Goal: Task Accomplishment & Management: Manage account settings

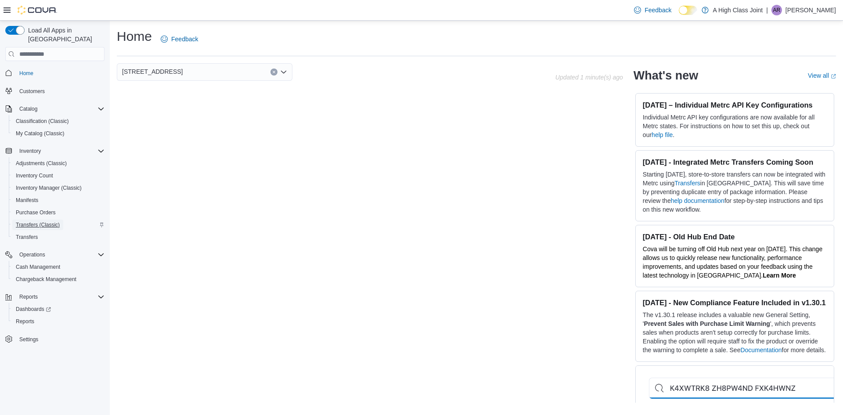
click at [45, 221] on span "Transfers (Classic)" at bounding box center [38, 224] width 44 height 7
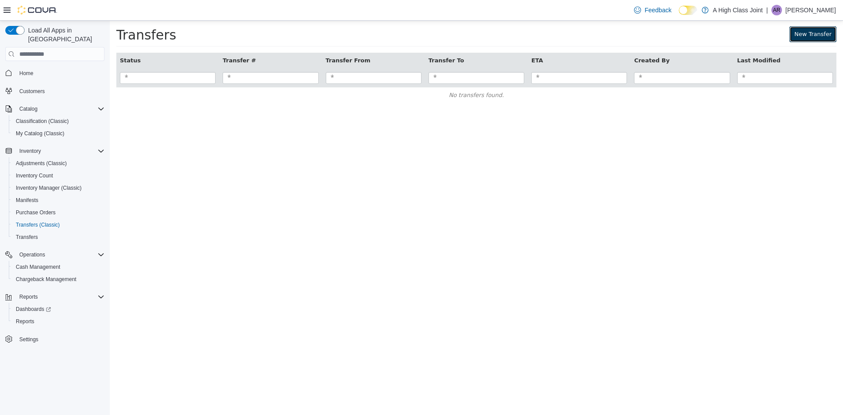
click at [801, 33] on link "New Transfer" at bounding box center [812, 34] width 47 height 16
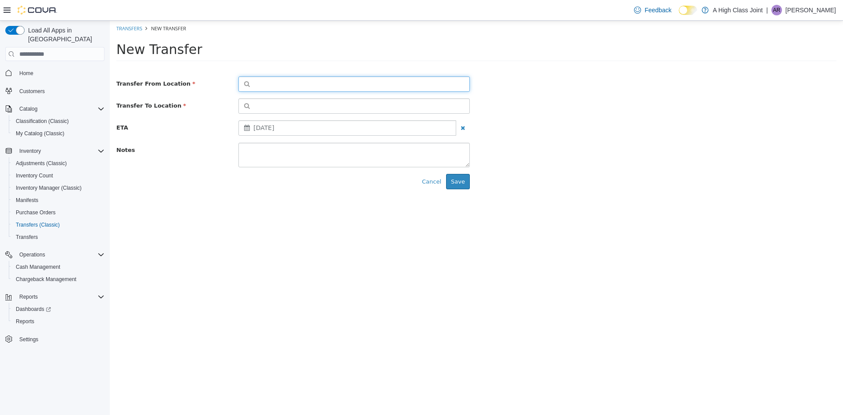
click at [350, 83] on button "button" at bounding box center [353, 83] width 231 height 15
click at [465, 103] on span "or browse" at bounding box center [447, 99] width 43 height 15
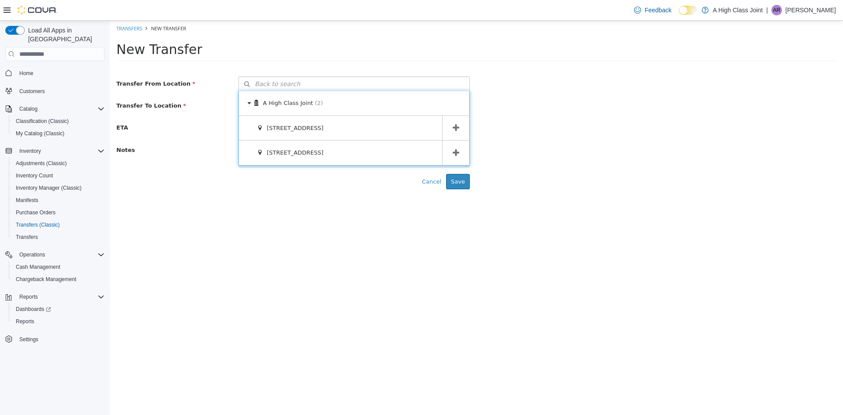
click at [457, 126] on icon at bounding box center [456, 128] width 7 height 8
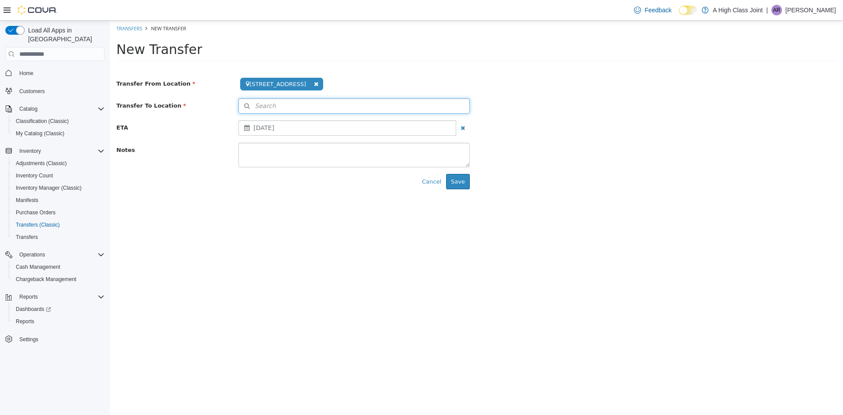
click at [459, 107] on button "Search" at bounding box center [353, 105] width 231 height 15
click at [459, 124] on icon at bounding box center [462, 122] width 6 height 6
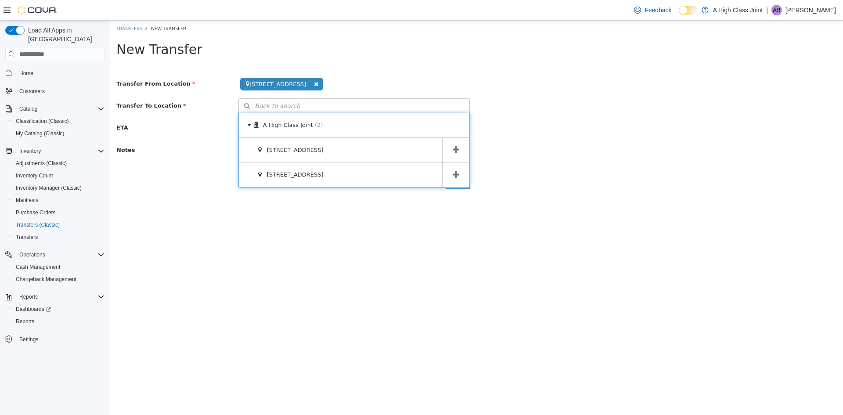
click at [459, 176] on icon at bounding box center [456, 175] width 7 height 8
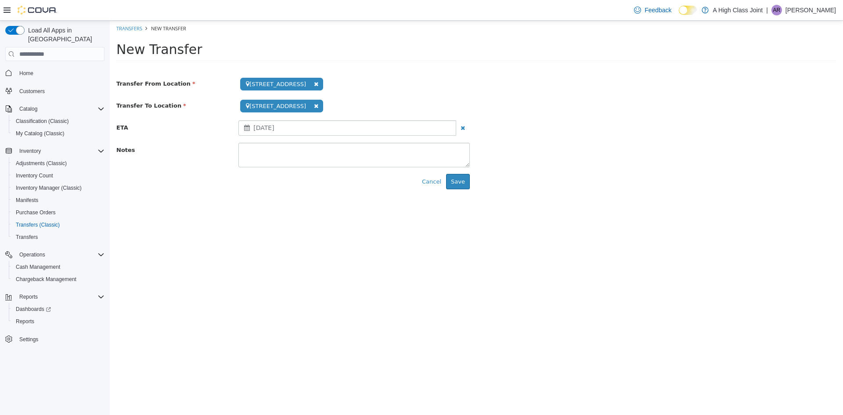
click at [317, 126] on div "August 18, 2025" at bounding box center [347, 127] width 218 height 15
drag, startPoint x: 383, startPoint y: 149, endPoint x: 383, endPoint y: 143, distance: 6.1
click at [383, 145] on textarea at bounding box center [353, 155] width 231 height 25
type textarea "**********"
click at [466, 187] on button "Save" at bounding box center [458, 182] width 24 height 16
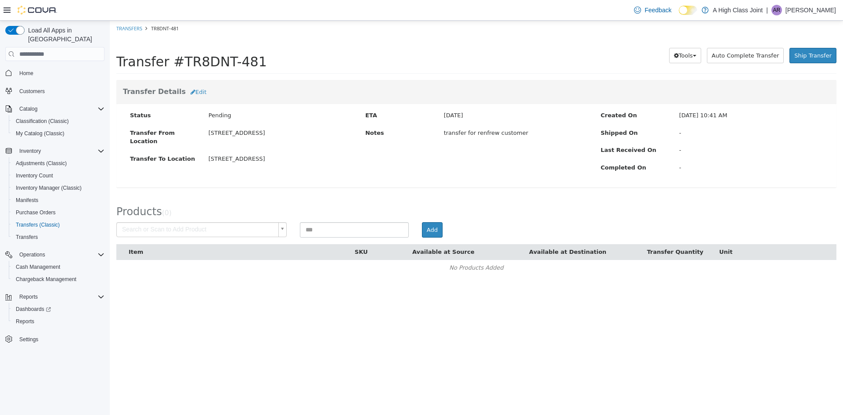
click at [162, 223] on body "× Save successful. Transfers TR8DNT-481 Transfer #TR8DNT-481 Preparing Download…" at bounding box center [476, 153] width 733 height 264
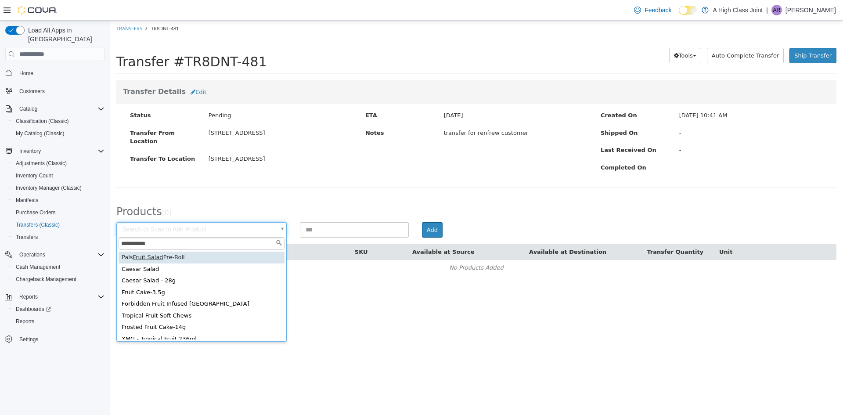
type input "**********"
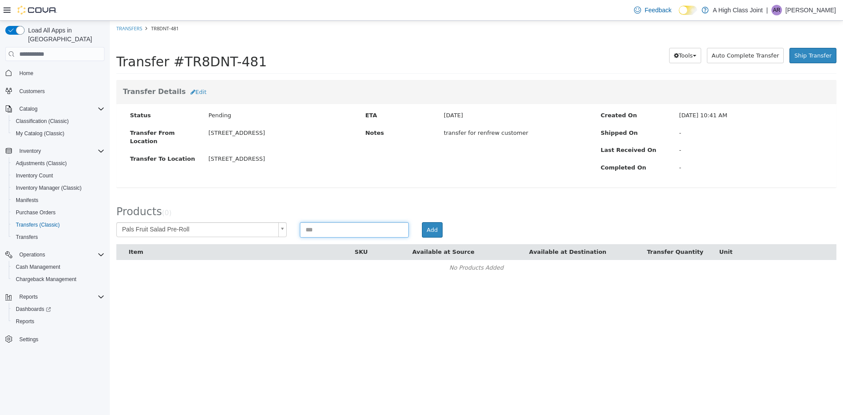
click at [332, 235] on input at bounding box center [354, 229] width 109 height 15
type input "*"
click at [431, 234] on button "Add" at bounding box center [432, 230] width 21 height 16
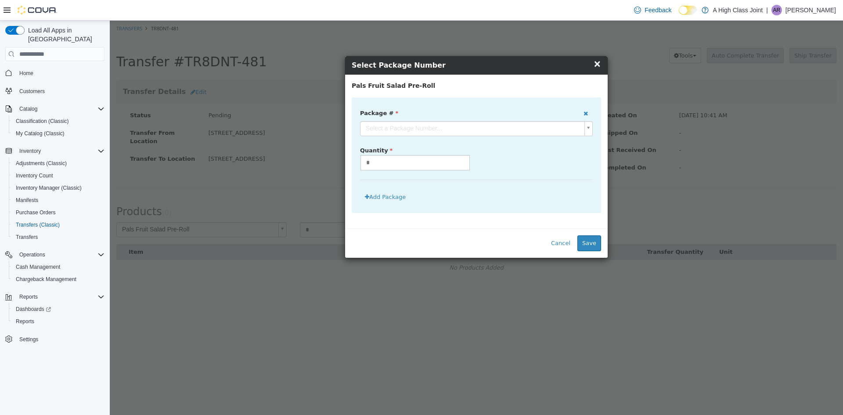
click at [421, 129] on body "**********" at bounding box center [476, 153] width 733 height 264
click at [589, 241] on button "Save" at bounding box center [589, 243] width 24 height 16
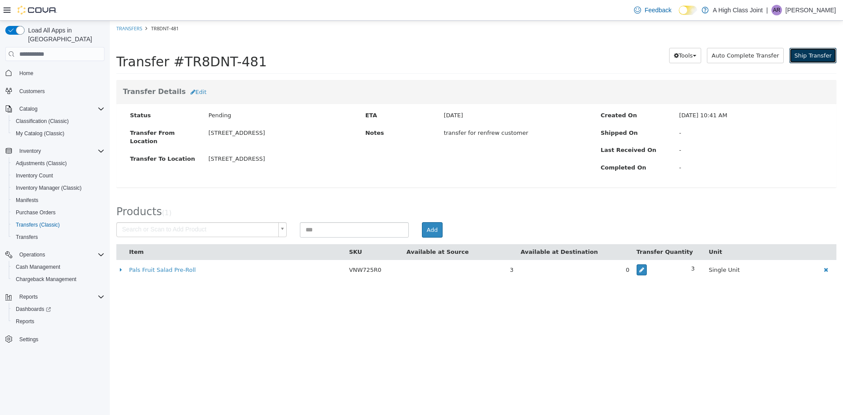
click at [815, 58] on span "Ship Transfer" at bounding box center [812, 55] width 37 height 7
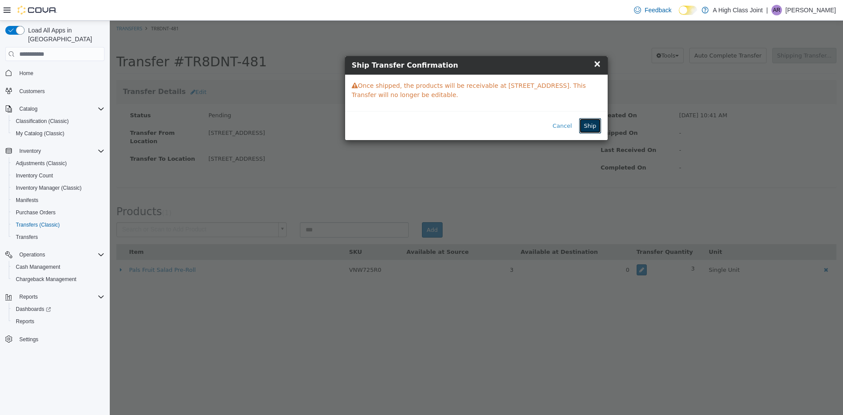
click at [586, 122] on button "Ship" at bounding box center [590, 126] width 22 height 16
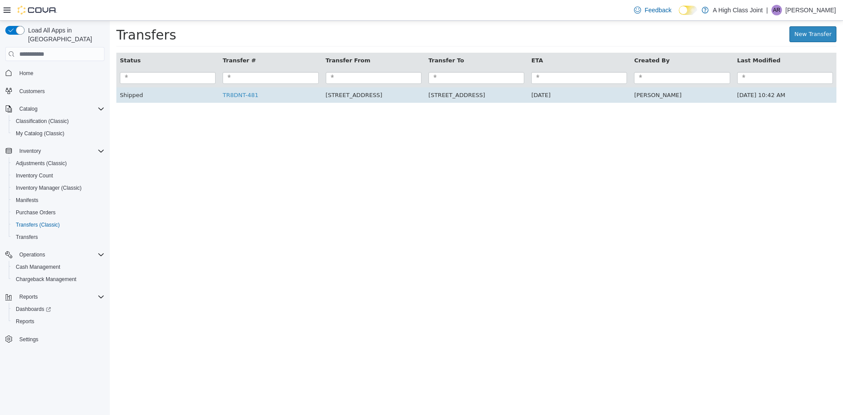
click at [247, 103] on td "TR8DNT-481" at bounding box center [270, 95] width 103 height 16
click at [253, 95] on link "TR8DNT-481" at bounding box center [241, 95] width 36 height 7
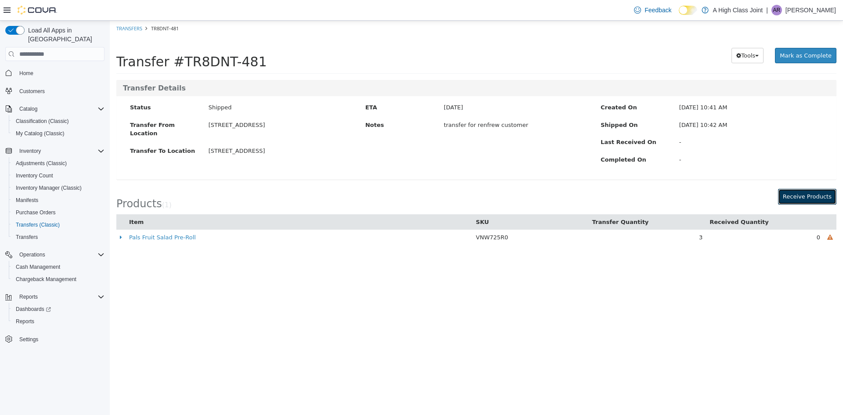
click at [824, 195] on button "Receive Products" at bounding box center [807, 197] width 58 height 16
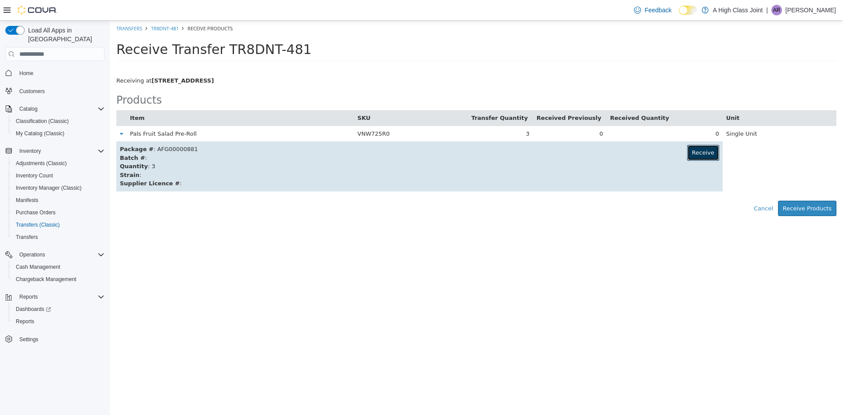
click at [701, 153] on button "Receive" at bounding box center [703, 153] width 32 height 16
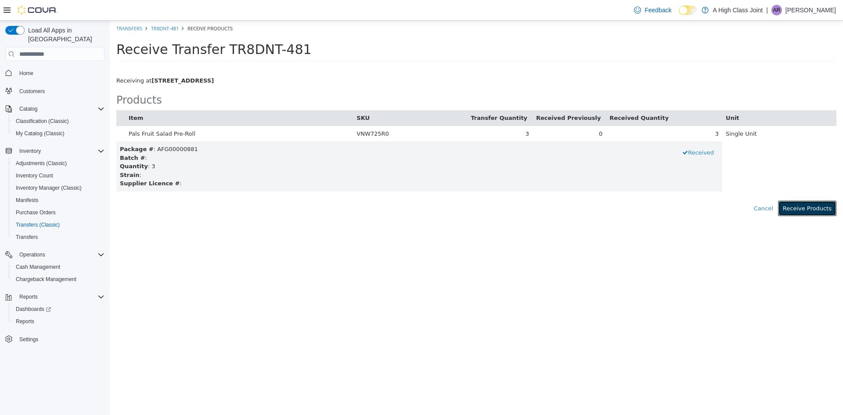
click at [810, 212] on button "Receive Products" at bounding box center [807, 209] width 58 height 16
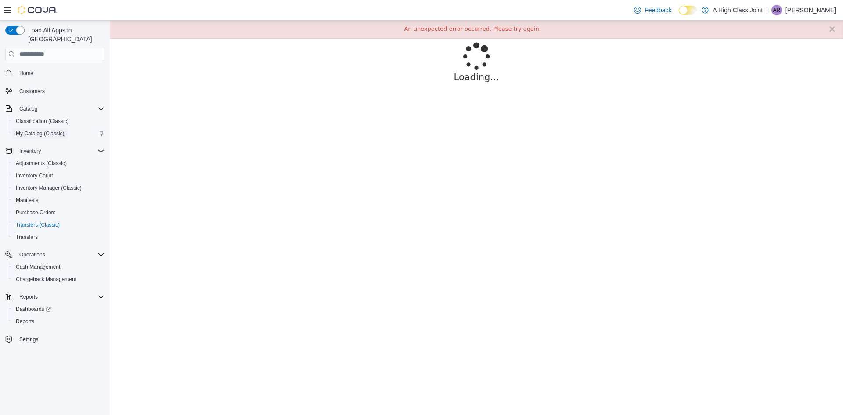
click at [57, 130] on span "My Catalog (Classic)" at bounding box center [40, 133] width 49 height 7
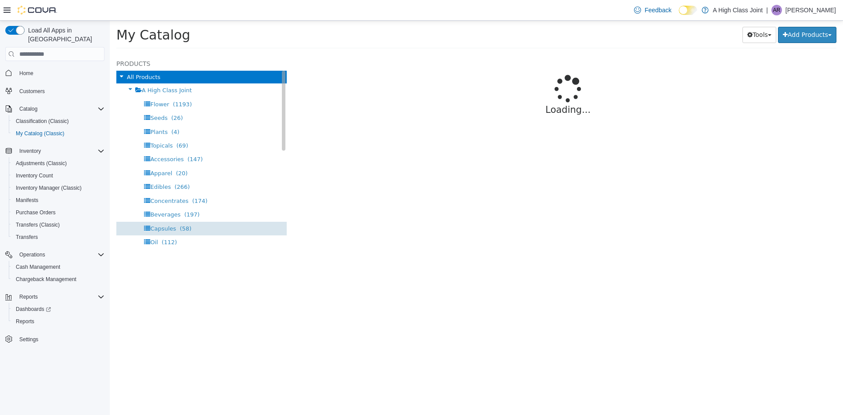
select select "**********"
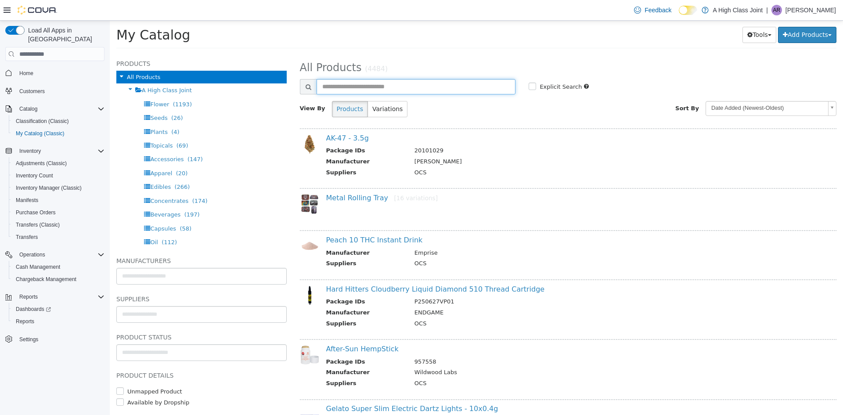
click at [383, 86] on input "text" at bounding box center [415, 86] width 199 height 15
type input "**********"
select select "**********"
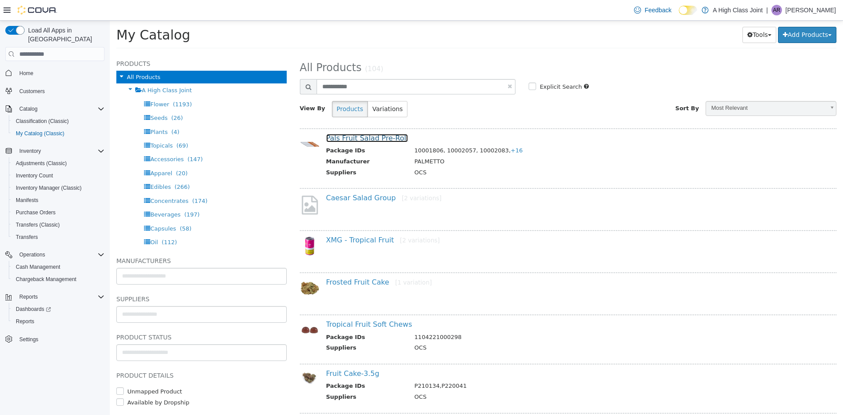
click at [367, 138] on link "Pals Fruit Salad Pre-Roll" at bounding box center [367, 138] width 82 height 8
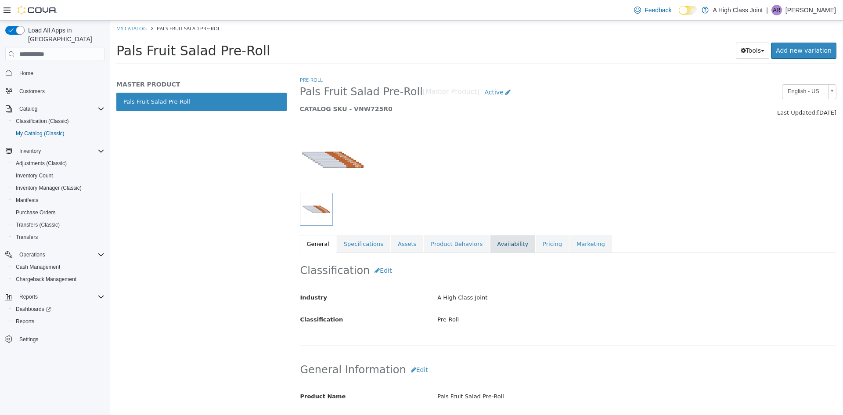
click at [503, 244] on link "Availability" at bounding box center [512, 244] width 45 height 18
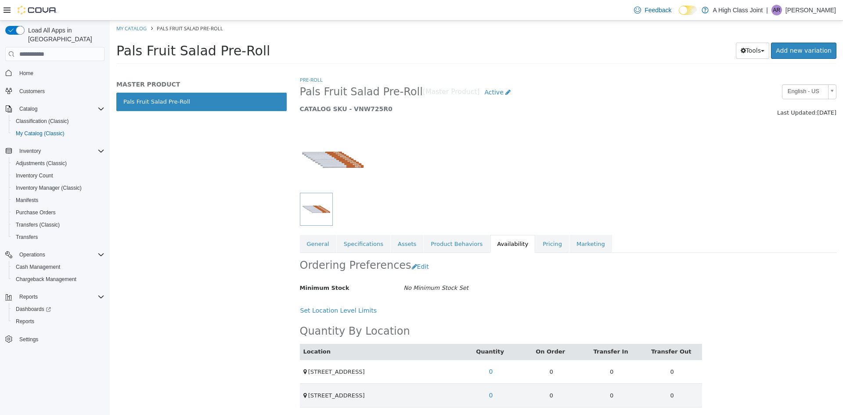
scroll to position [2, 0]
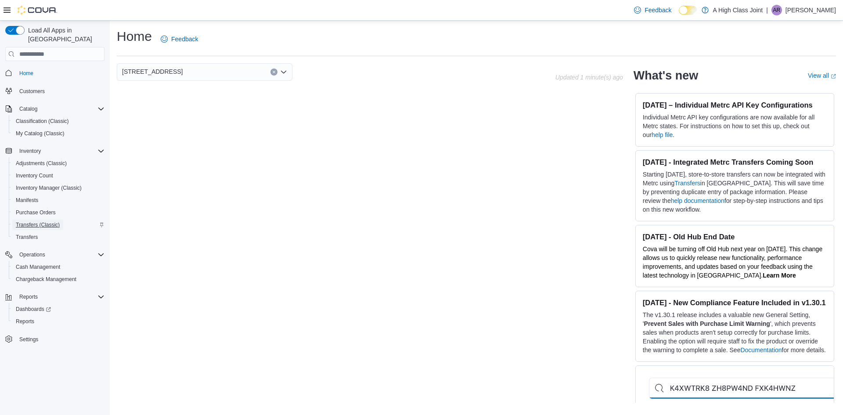
click at [37, 221] on span "Transfers (Classic)" at bounding box center [38, 224] width 44 height 7
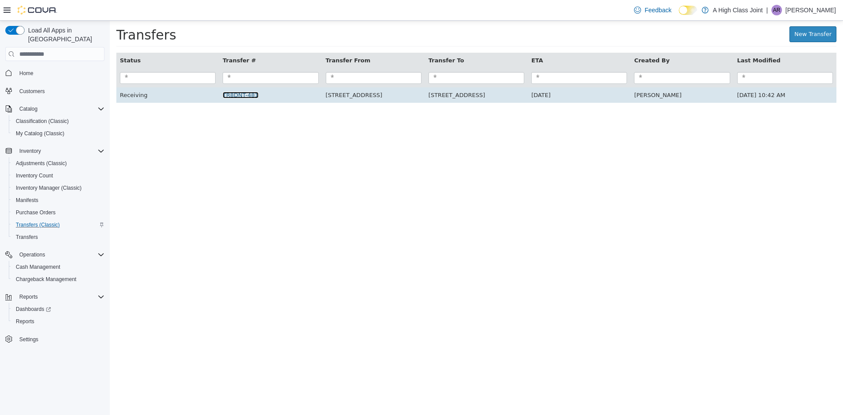
click at [230, 96] on link "TR8DNT-481" at bounding box center [241, 95] width 36 height 7
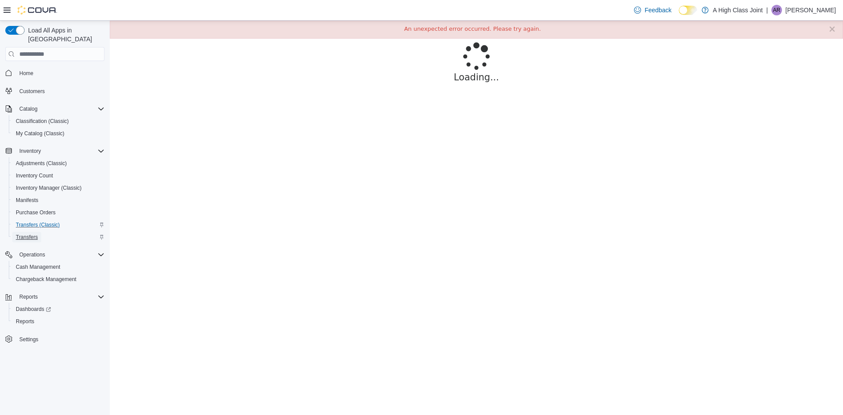
click at [24, 234] on span "Transfers" at bounding box center [27, 237] width 22 height 7
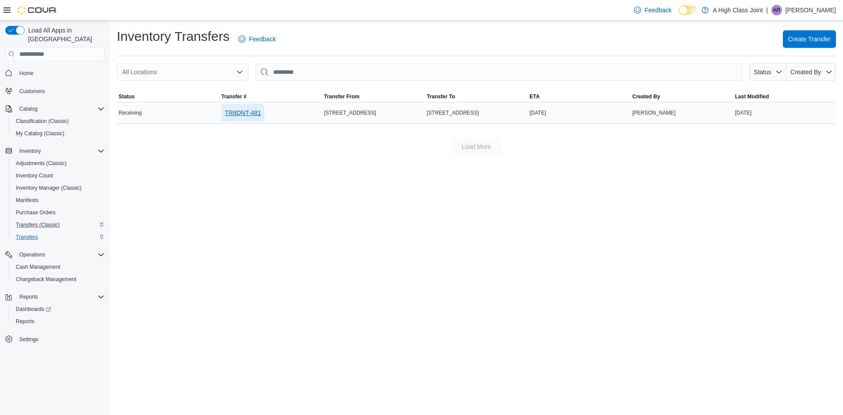
click at [233, 111] on span "TR8DNT-481" at bounding box center [243, 112] width 36 height 9
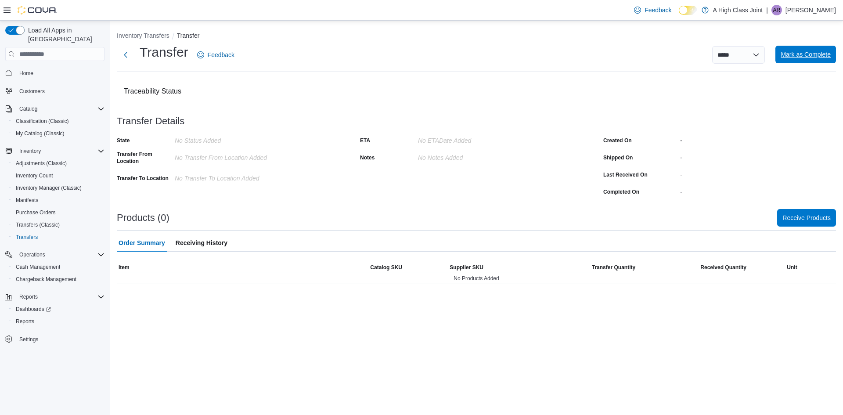
click at [812, 55] on span "Mark as Complete" at bounding box center [805, 54] width 50 height 9
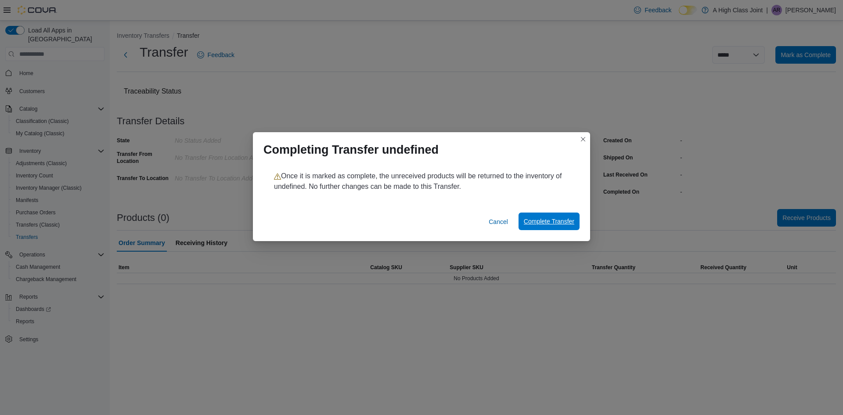
click at [551, 222] on span "Complete Transfer" at bounding box center [549, 221] width 50 height 9
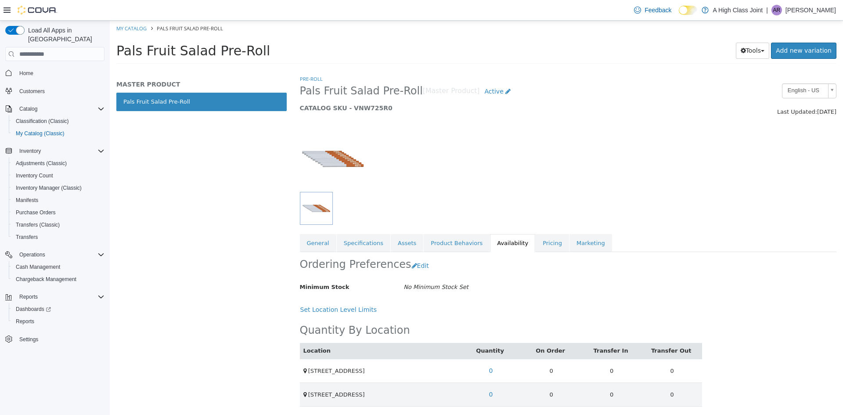
scroll to position [2, 0]
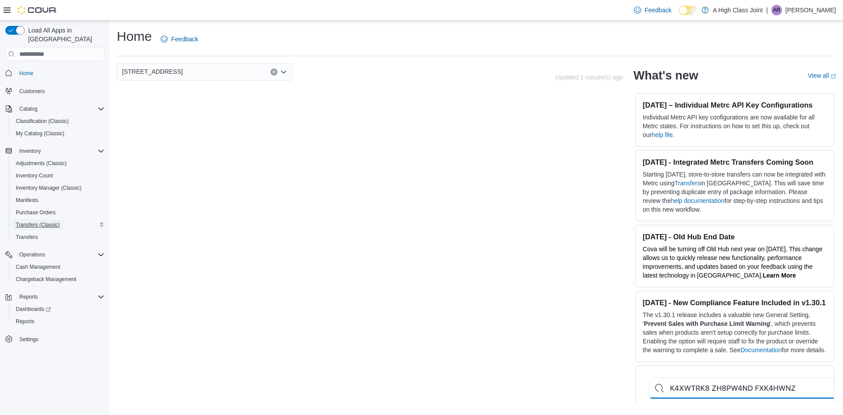
click at [45, 221] on span "Transfers (Classic)" at bounding box center [38, 224] width 44 height 7
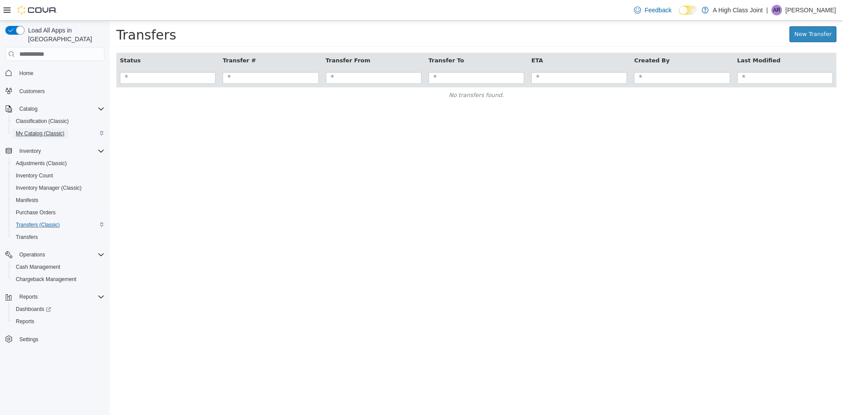
click at [46, 130] on span "My Catalog (Classic)" at bounding box center [40, 133] width 49 height 7
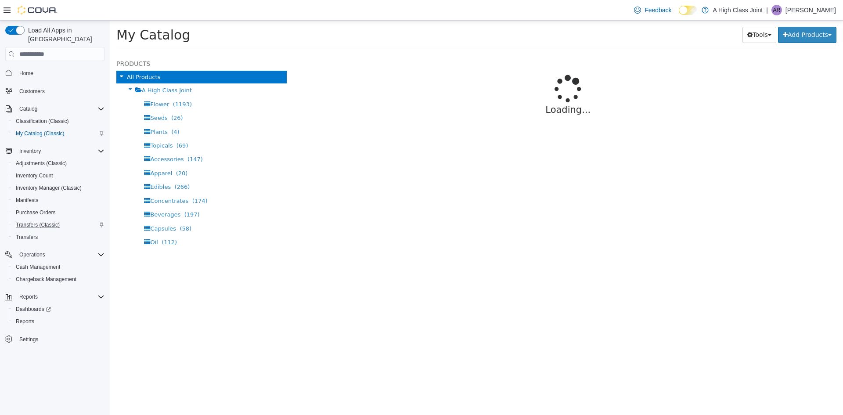
select select "**********"
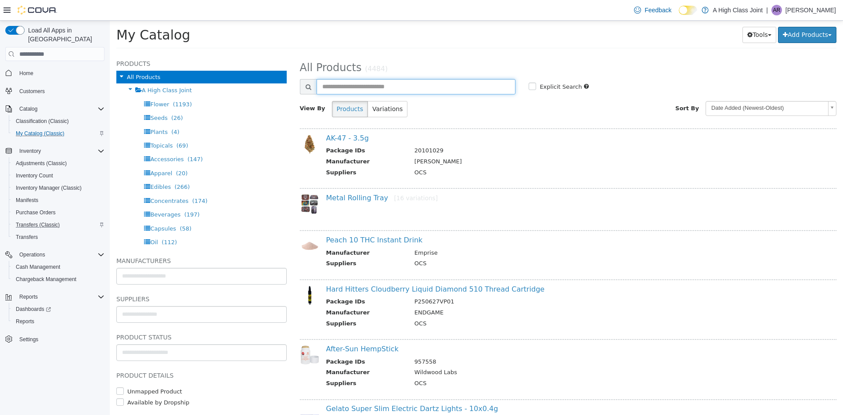
click at [357, 89] on input "text" at bounding box center [415, 86] width 199 height 15
type input "**********"
select select "**********"
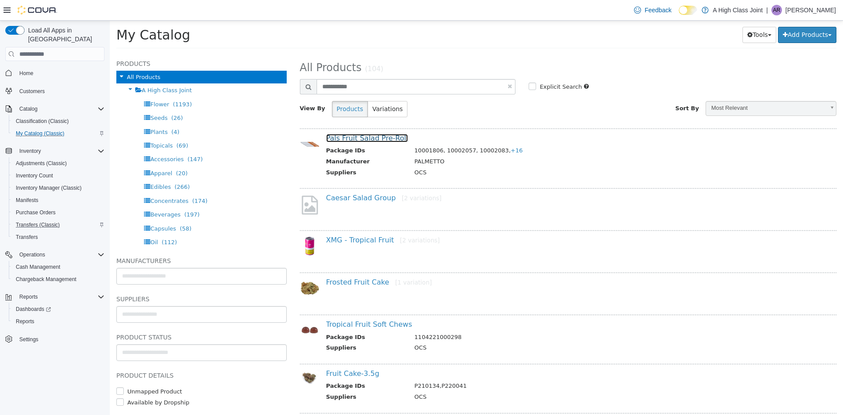
click at [354, 134] on link "Pals Fruit Salad Pre-Roll" at bounding box center [367, 138] width 82 height 8
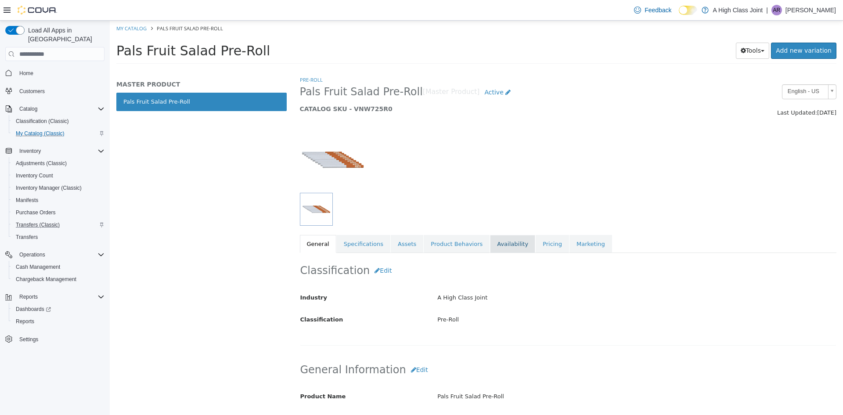
click at [490, 240] on link "Availability" at bounding box center [512, 244] width 45 height 18
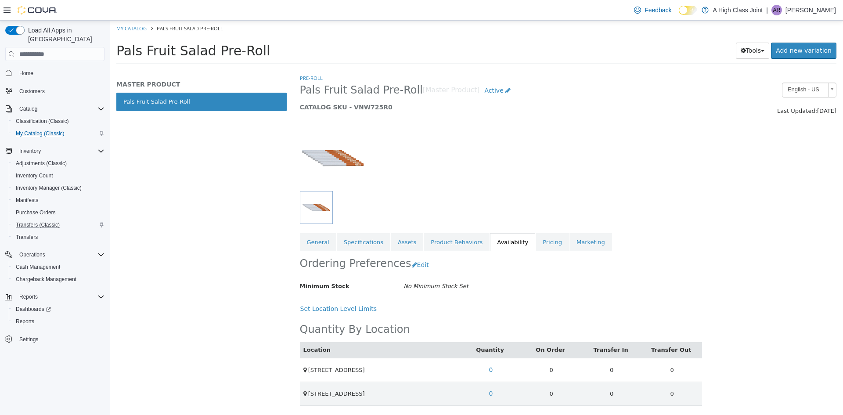
scroll to position [2, 0]
